Goal: Transaction & Acquisition: Purchase product/service

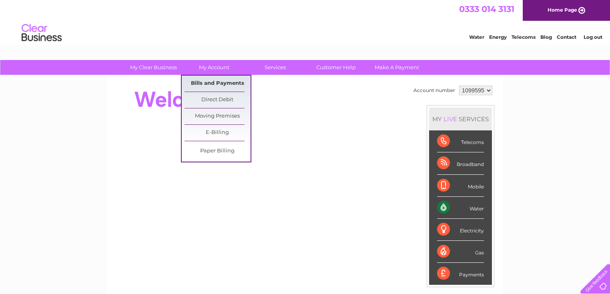
click at [229, 84] on link "Bills and Payments" at bounding box center [218, 84] width 66 height 16
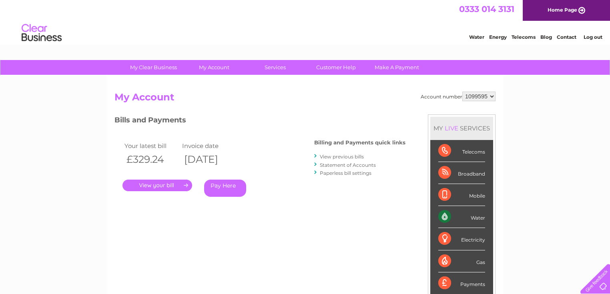
click at [217, 81] on div "Account number 1099595 My Account MY LIVE SERVICES Telecoms Broadband Mobile Wa…" at bounding box center [305, 208] width 396 height 265
click at [230, 184] on link "Pay Here" at bounding box center [225, 188] width 42 height 17
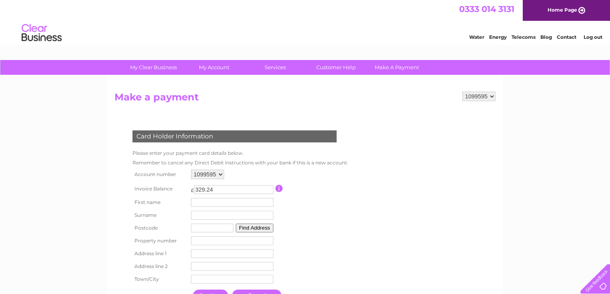
click at [258, 206] on input "text" at bounding box center [232, 202] width 83 height 9
type input "JINPING"
type input "HO"
type input "SS14 1EU"
type input "Canton House"
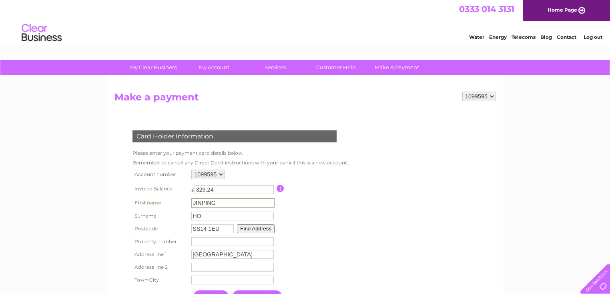
type input "61 Southernhay"
type input "Basildon"
click at [535, 245] on div "My Clear Business Login Details My Details My Preferences Link Account My Accou…" at bounding box center [305, 263] width 610 height 407
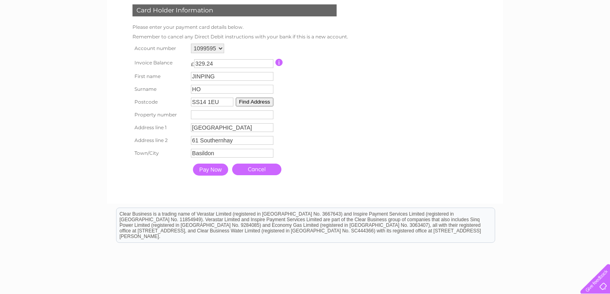
scroll to position [128, 0]
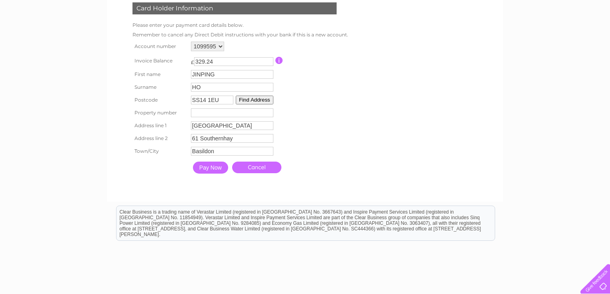
click at [214, 169] on input "Pay Now" at bounding box center [210, 168] width 35 height 12
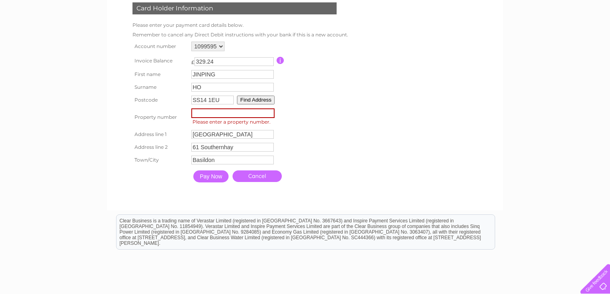
click at [202, 118] on input "number" at bounding box center [232, 114] width 83 height 10
type input "61"
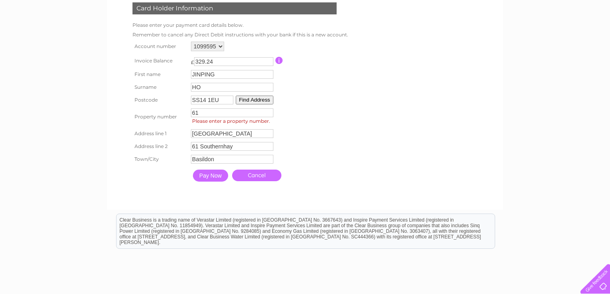
click at [217, 178] on input "Pay Now" at bounding box center [210, 176] width 35 height 12
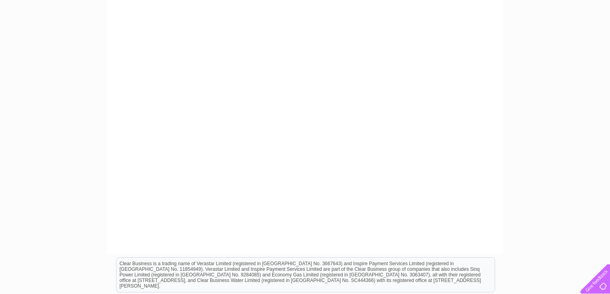
scroll to position [0, 0]
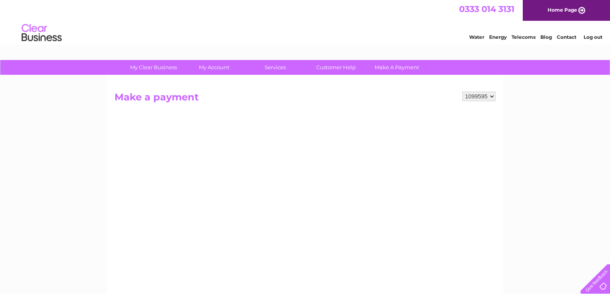
click at [299, 29] on div "Water Energy Telecoms Blog Contact Log out" at bounding box center [305, 34] width 610 height 26
click at [490, 94] on select "1099595" at bounding box center [479, 97] width 33 height 10
click at [334, 95] on h2 "Make a payment" at bounding box center [305, 99] width 381 height 15
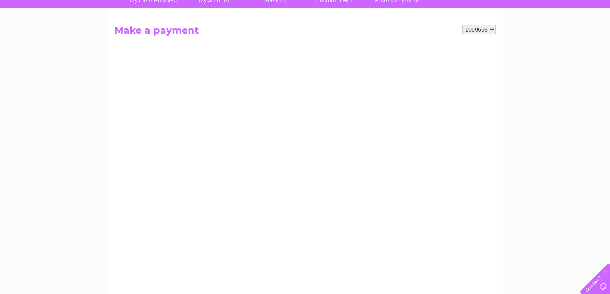
scroll to position [64, 0]
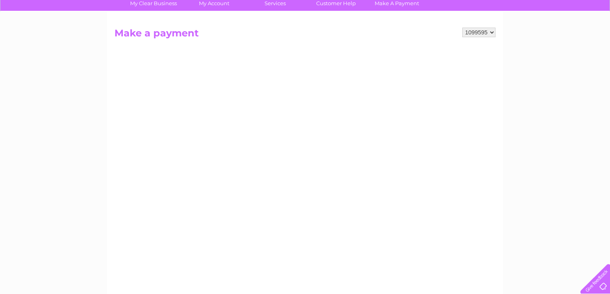
click at [173, 34] on h2 "Make a payment" at bounding box center [305, 35] width 381 height 15
click at [493, 32] on select "1099595" at bounding box center [479, 33] width 33 height 10
click at [463, 28] on select "1099595" at bounding box center [479, 33] width 33 height 10
click at [216, 30] on h2 "Make a payment" at bounding box center [305, 35] width 381 height 15
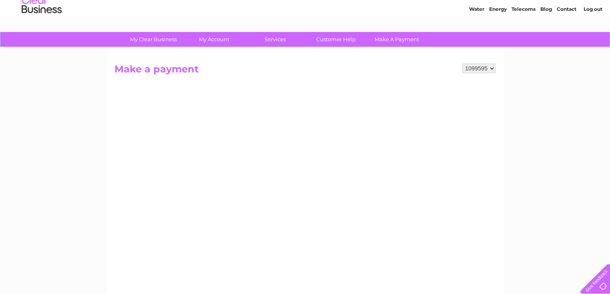
scroll to position [13, 0]
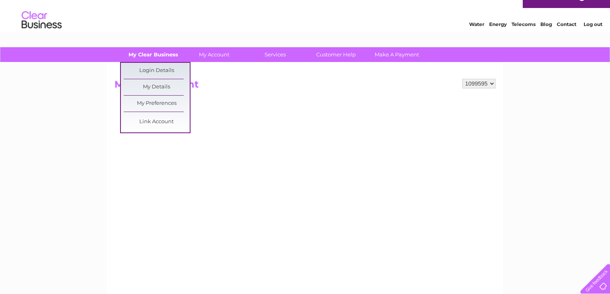
click at [161, 58] on link "My Clear Business" at bounding box center [154, 54] width 66 height 15
